Goal: Information Seeking & Learning: Learn about a topic

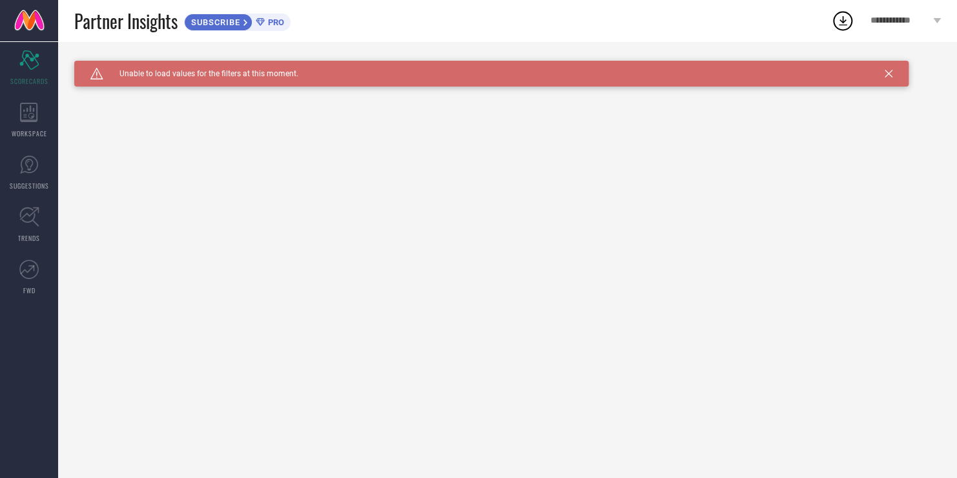
click at [246, 79] on div "Caution Created with Sketch. Unable to load values for the filters at this mome…" at bounding box center [194, 74] width 208 height 12
click at [26, 114] on icon at bounding box center [29, 112] width 18 height 19
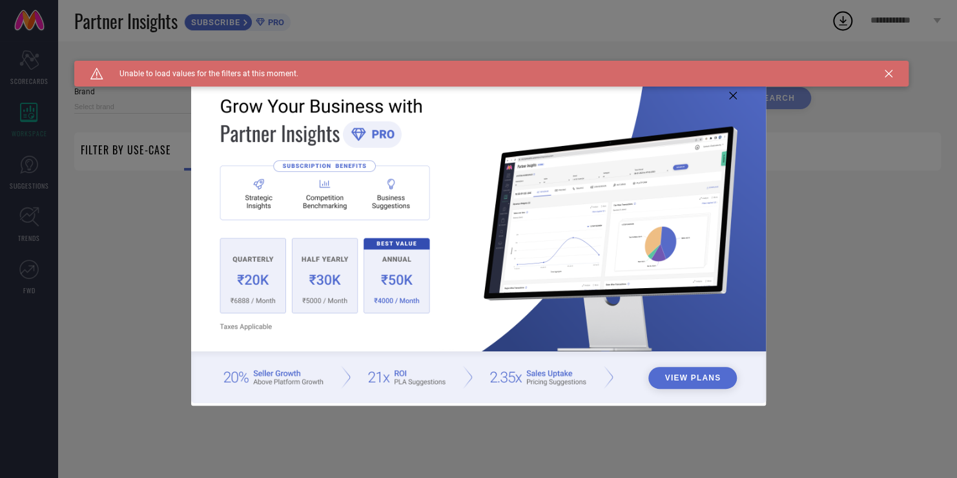
type input "1 STOP FASHION"
type input "All"
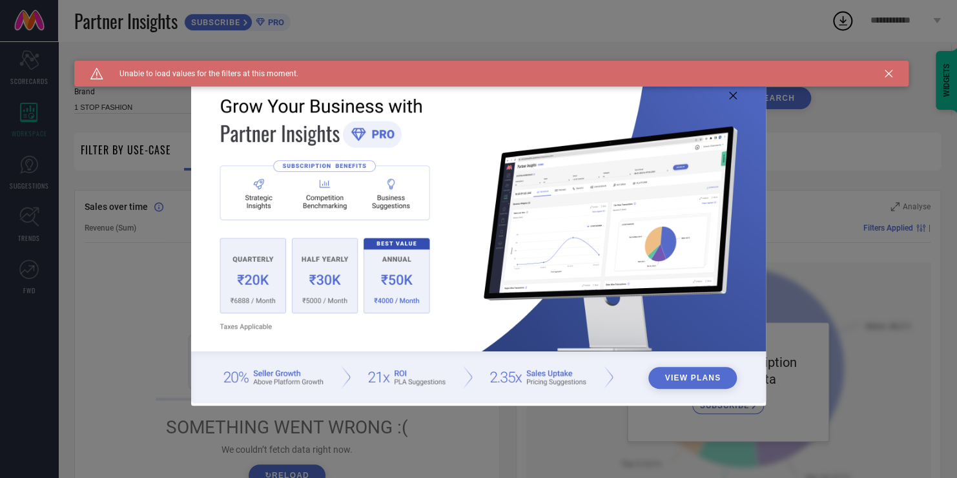
click at [696, 379] on button "View Plans" at bounding box center [693, 378] width 89 height 22
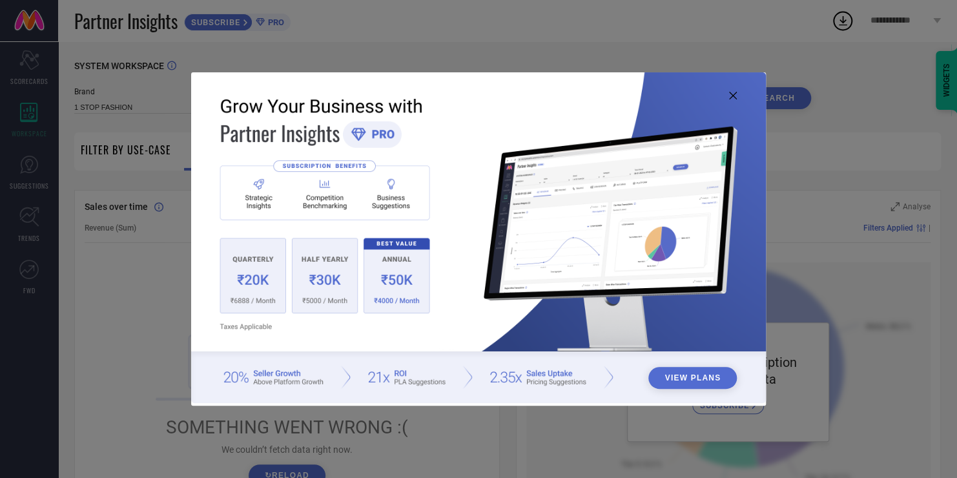
click at [269, 379] on img at bounding box center [478, 237] width 574 height 330
click at [742, 93] on img at bounding box center [478, 237] width 574 height 330
click at [735, 98] on icon at bounding box center [733, 96] width 8 height 8
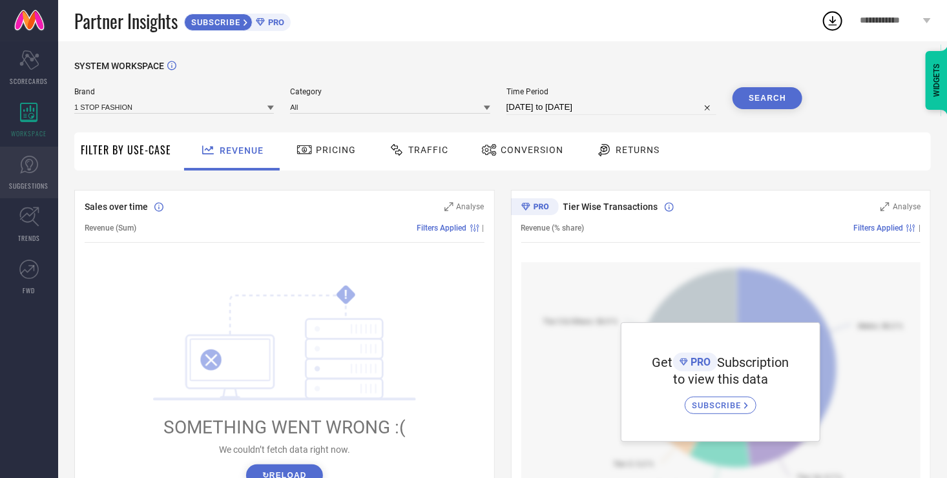
click at [32, 174] on link "SUGGESTIONS" at bounding box center [29, 173] width 58 height 52
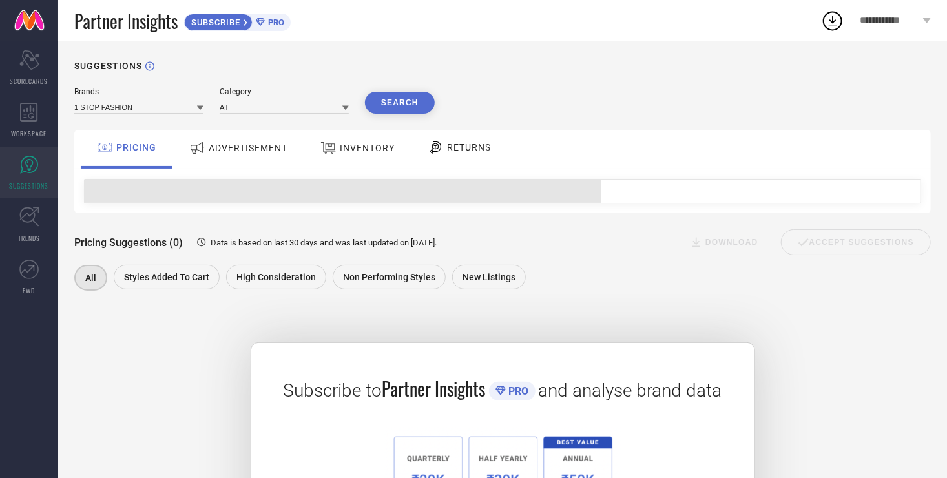
scroll to position [129, 0]
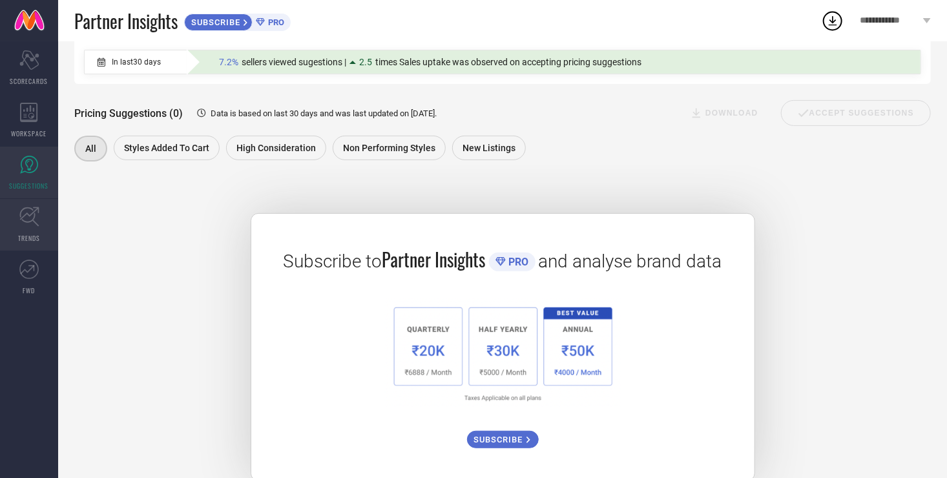
click at [45, 233] on link "TRENDS" at bounding box center [29, 225] width 58 height 52
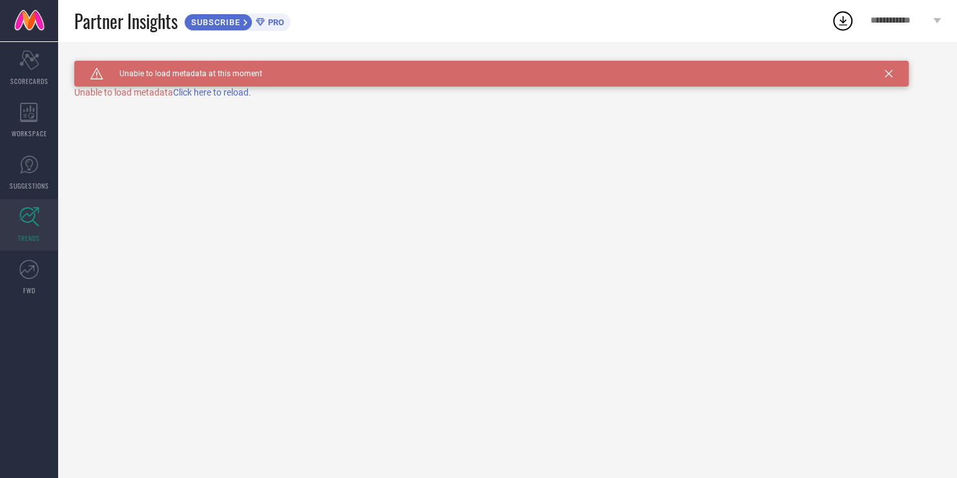
click at [939, 19] on icon at bounding box center [938, 20] width 8 height 5
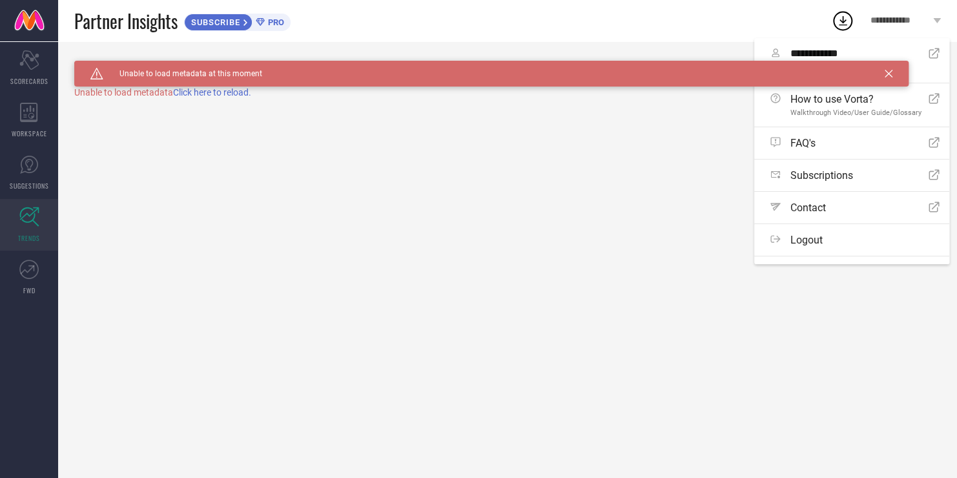
click at [652, 235] on div "Caution Created with Sketch. Unable to load metadata at this moment TRENDS Unab…" at bounding box center [507, 259] width 899 height 437
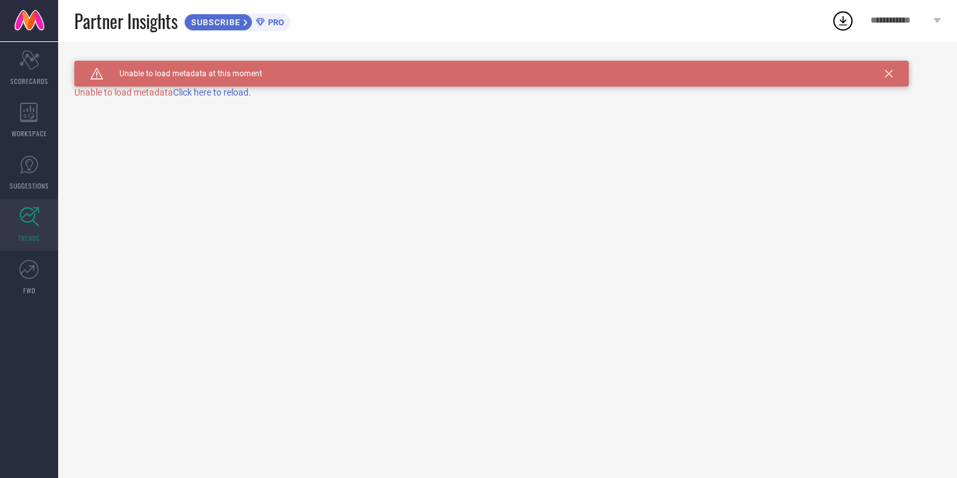
click at [29, 23] on link at bounding box center [29, 20] width 58 height 41
